Goal: Task Accomplishment & Management: Manage account settings

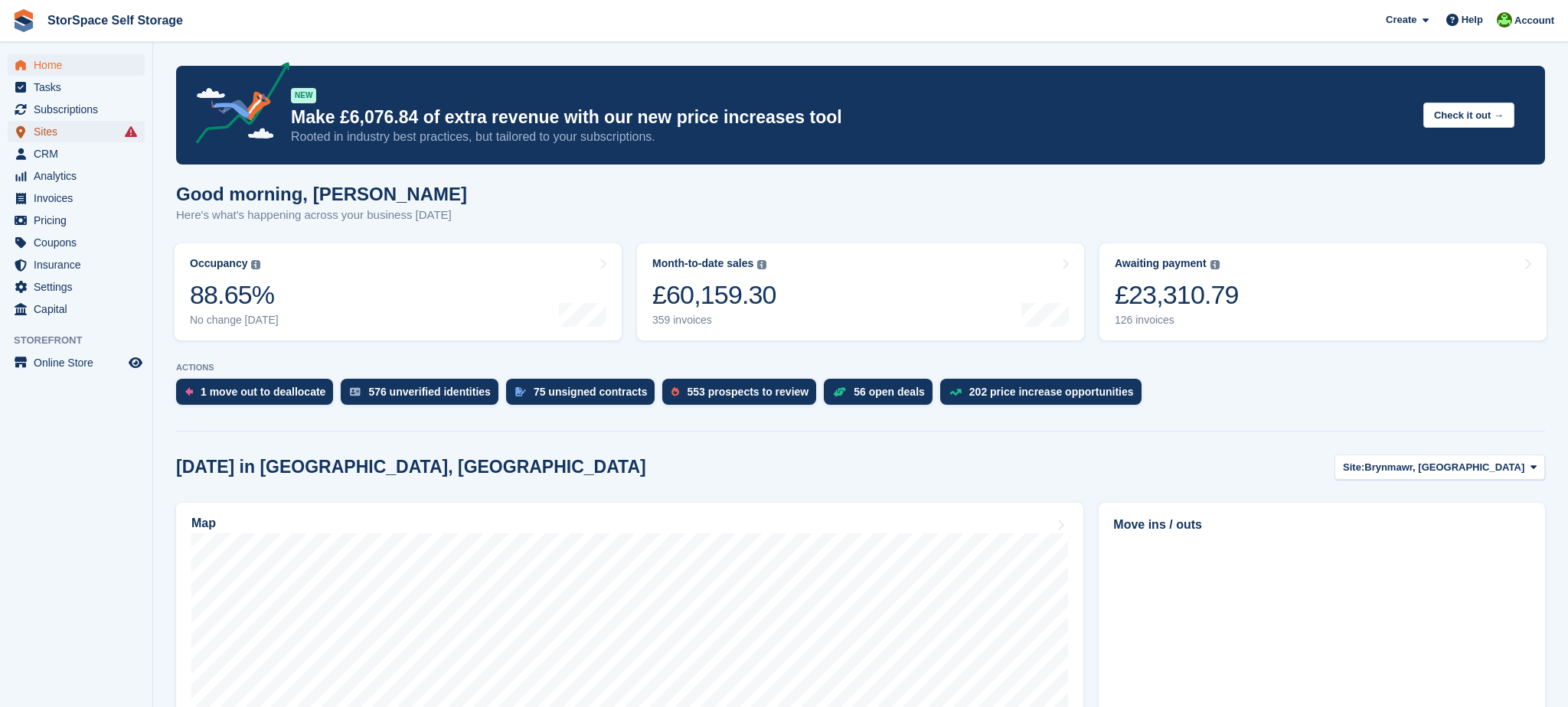
click at [50, 130] on span "Sites" at bounding box center [79, 132] width 92 height 22
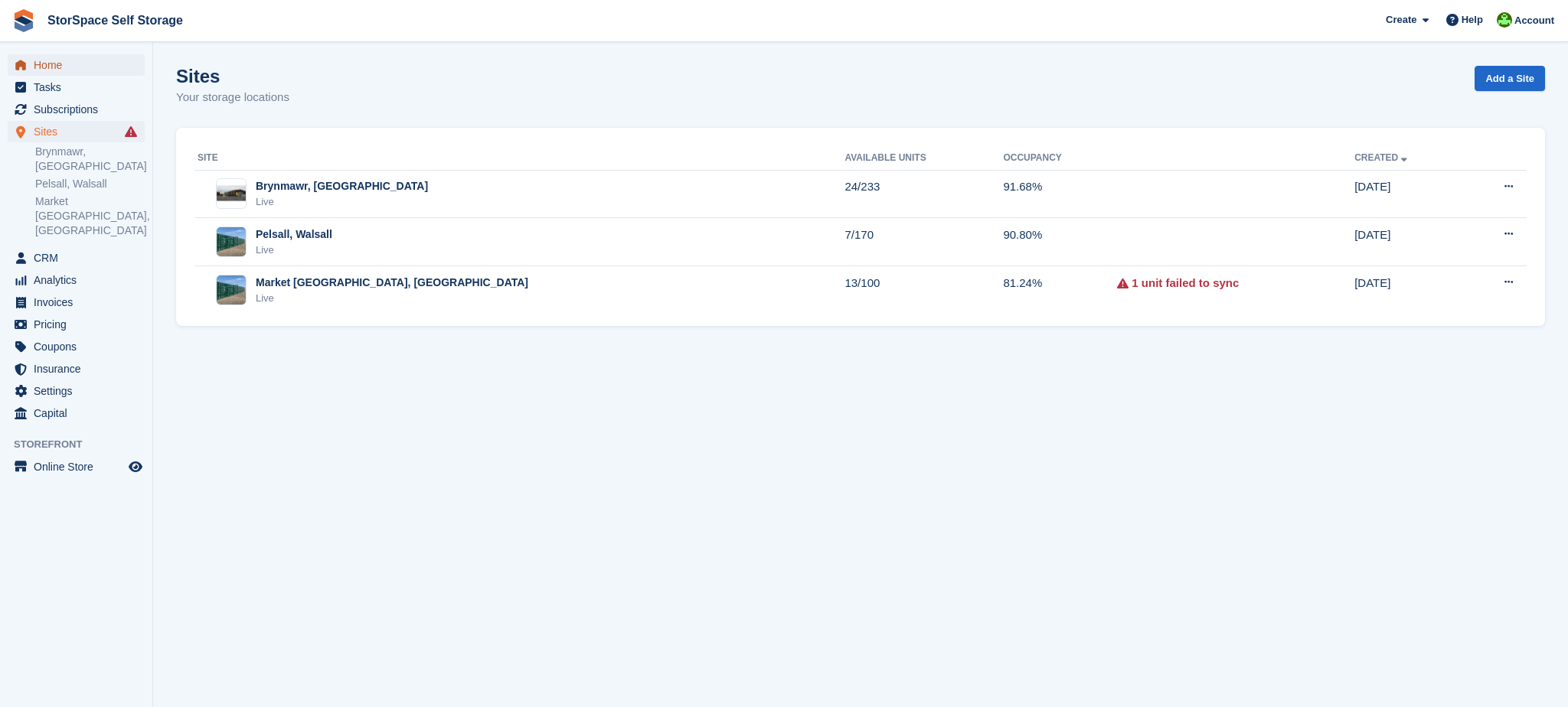
click at [60, 66] on span "Home" at bounding box center [79, 65] width 92 height 22
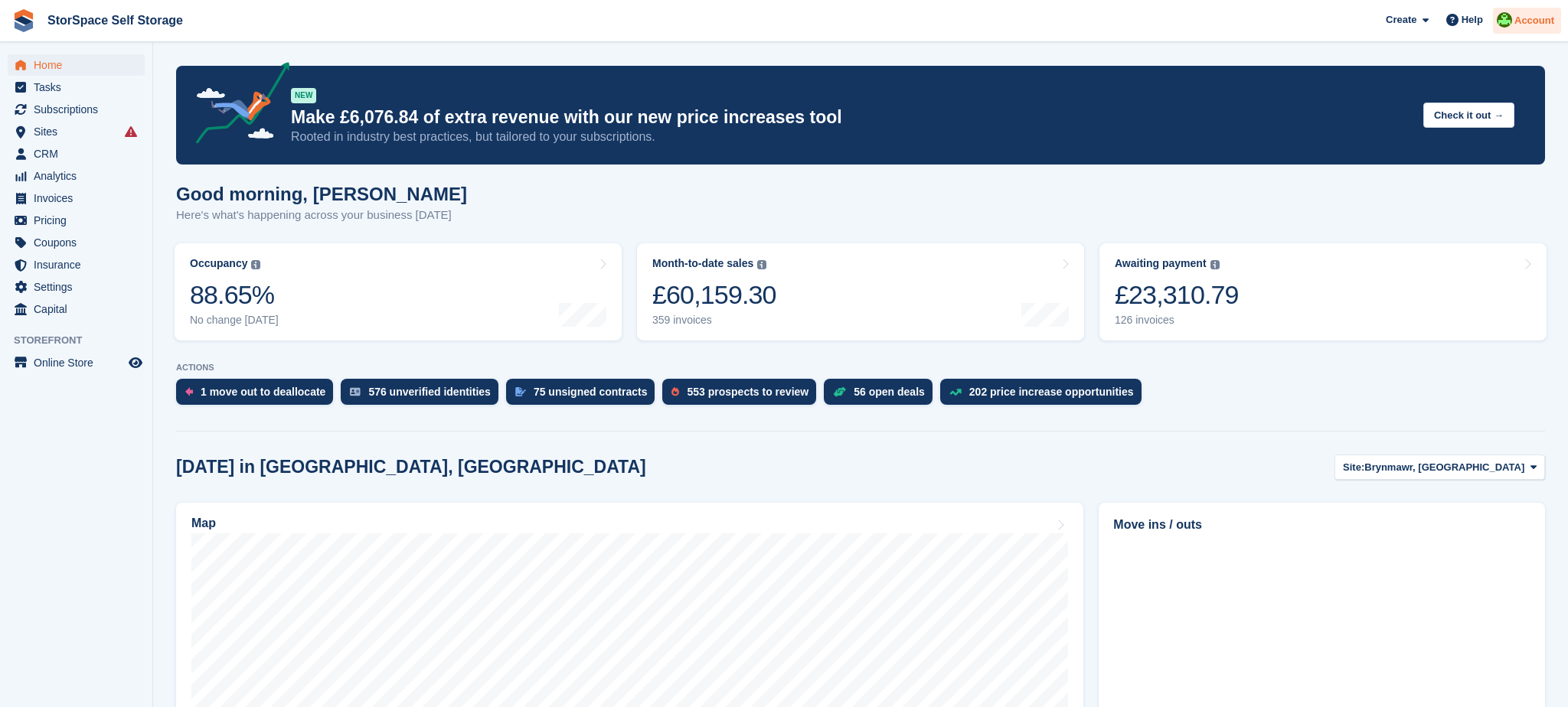
click at [1529, 28] on span "Account" at bounding box center [1534, 20] width 40 height 15
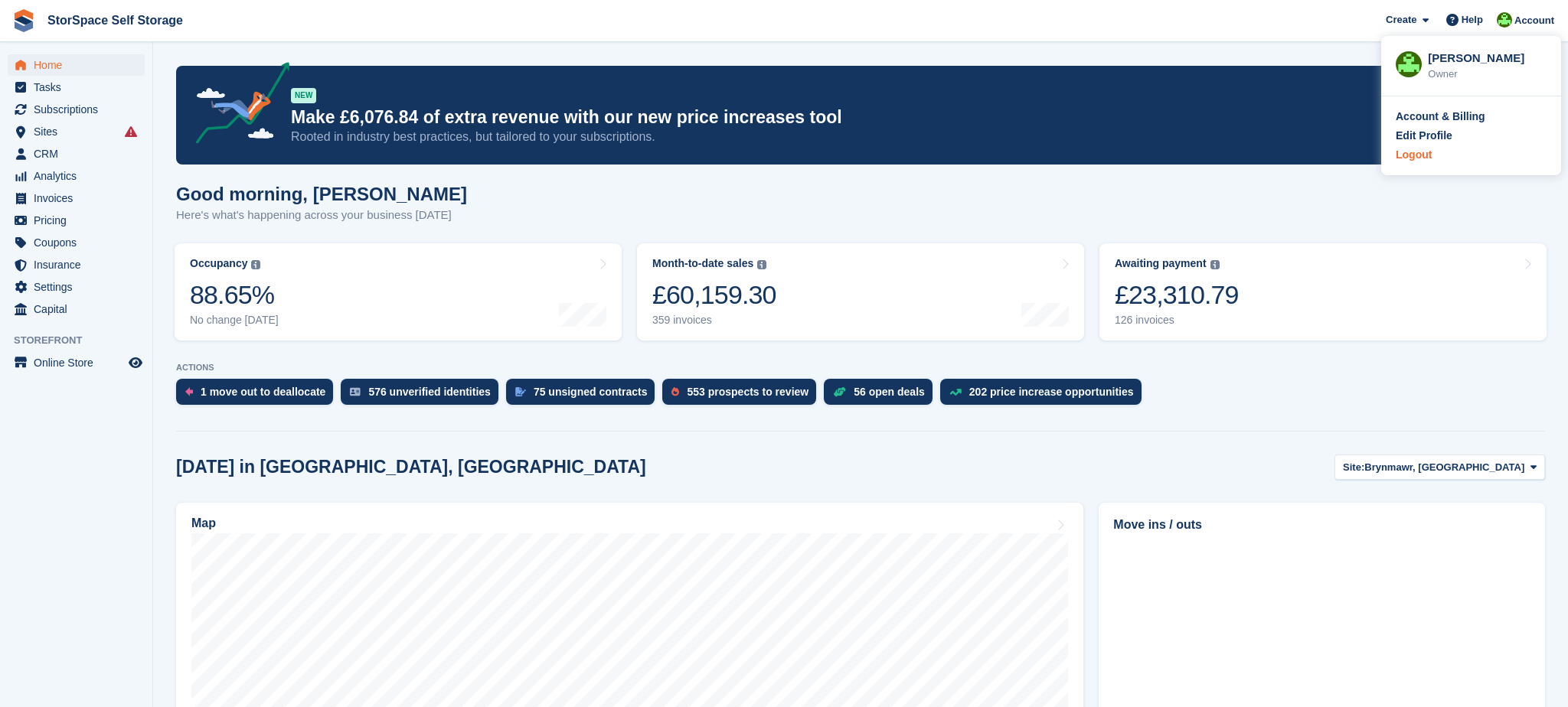
click at [1427, 160] on div "Logout" at bounding box center [1414, 155] width 36 height 16
